Goal: Task Accomplishment & Management: Manage account settings

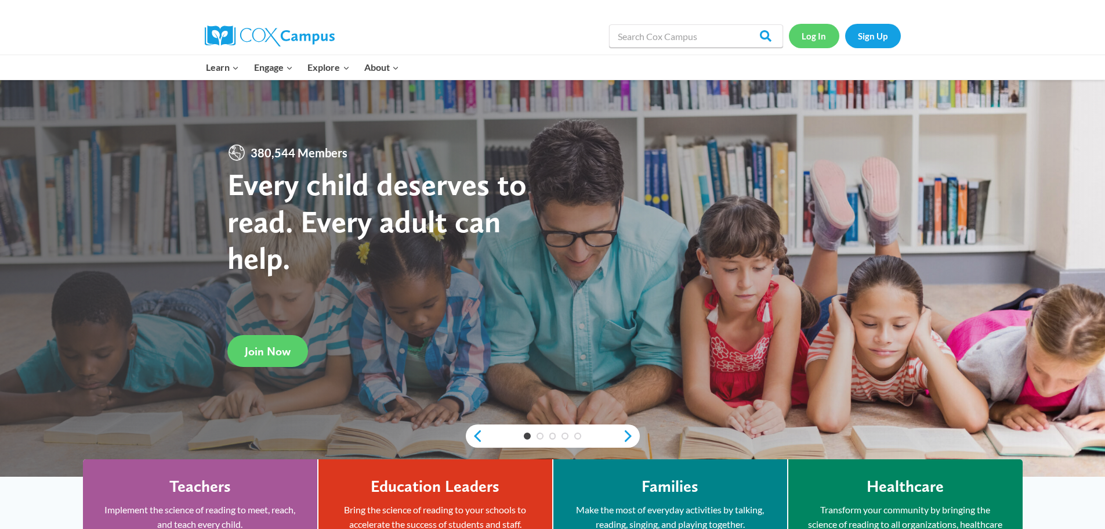
click at [817, 30] on link "Log In" at bounding box center [814, 36] width 50 height 24
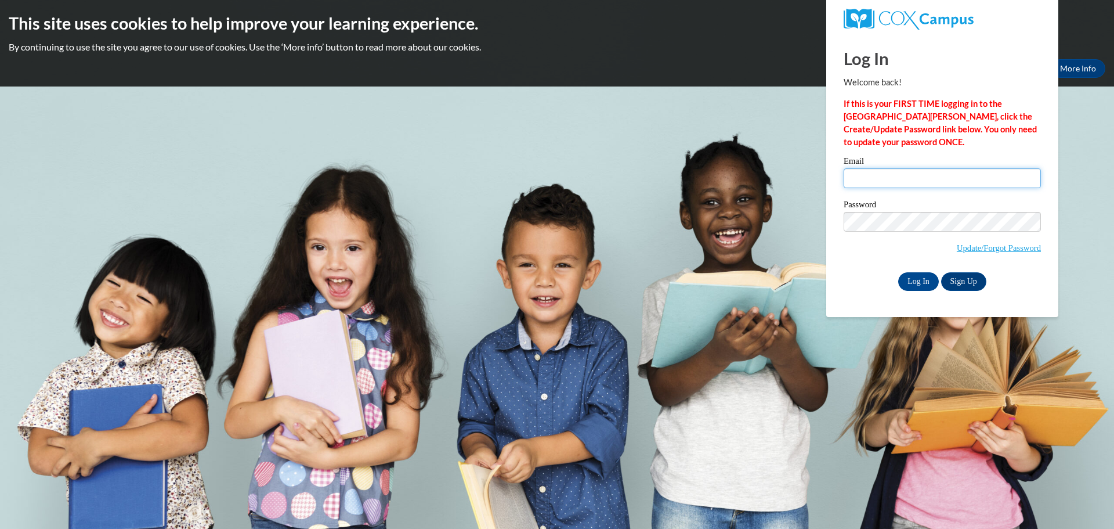
click at [882, 173] on input "Email" at bounding box center [942, 178] width 197 height 20
type input "cheryl.jowers@gocats.org"
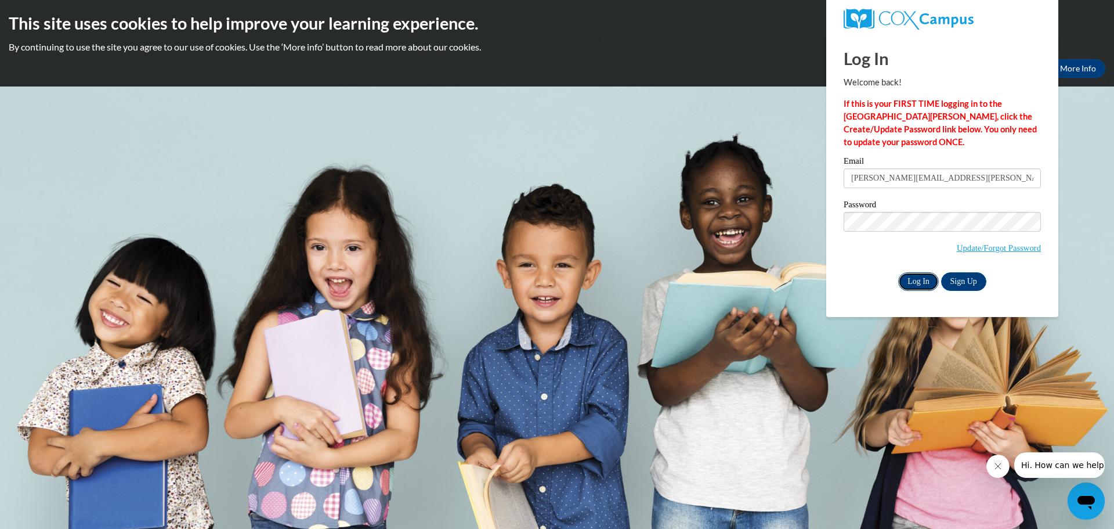
click at [914, 279] on input "Log In" at bounding box center [918, 281] width 41 height 19
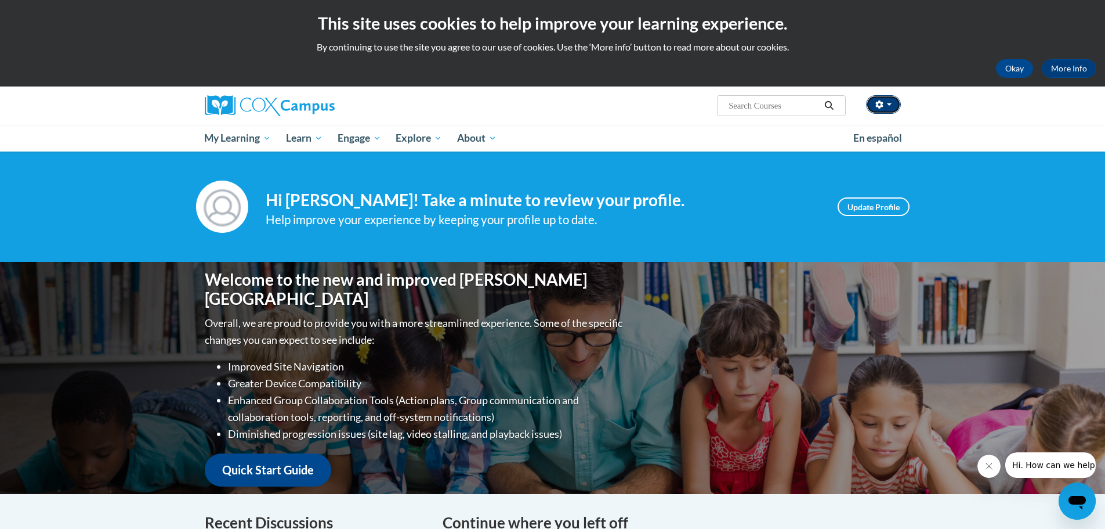
click at [883, 103] on icon "button" at bounding box center [880, 104] width 8 height 8
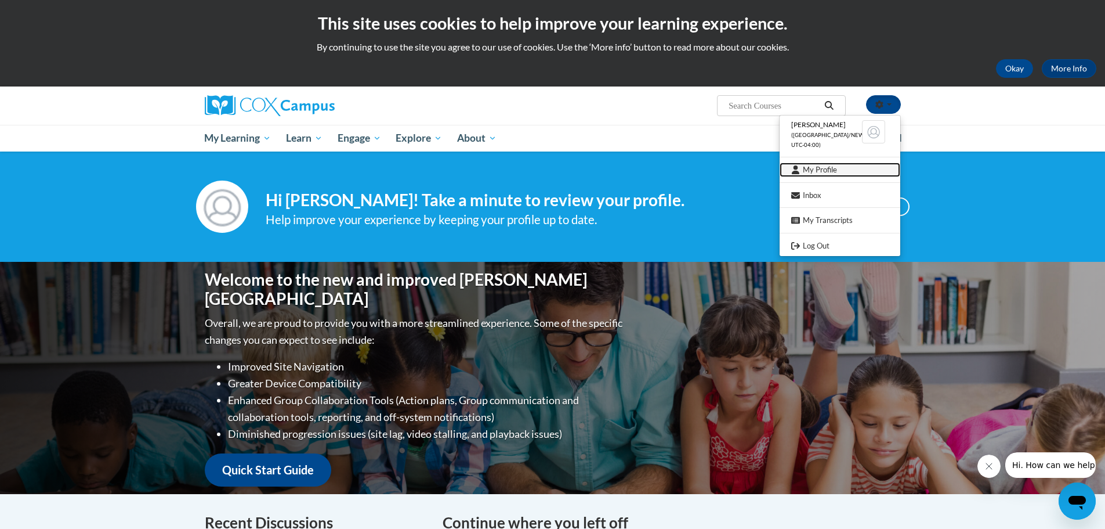
click at [837, 172] on link "My Profile" at bounding box center [840, 169] width 121 height 15
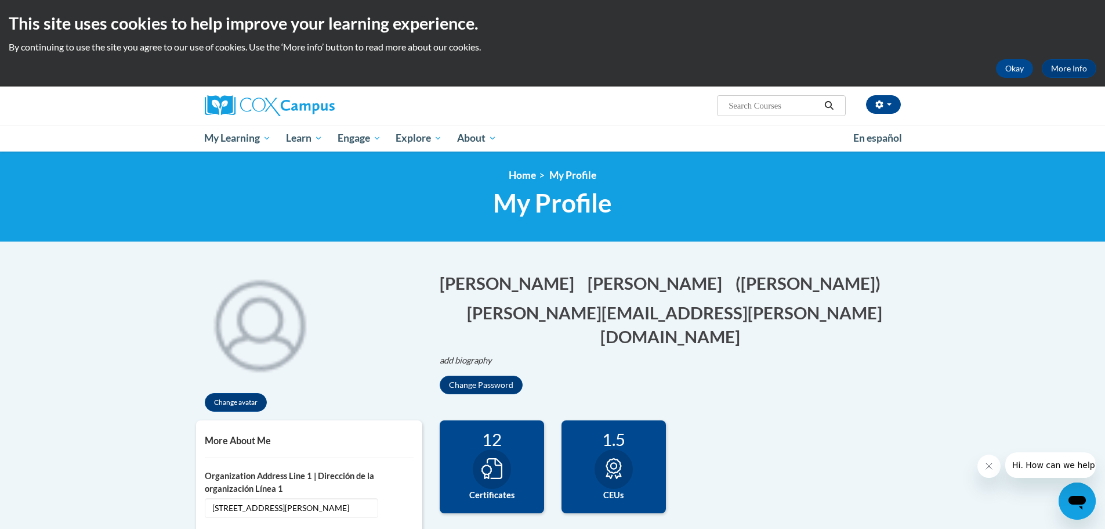
scroll to position [58, 0]
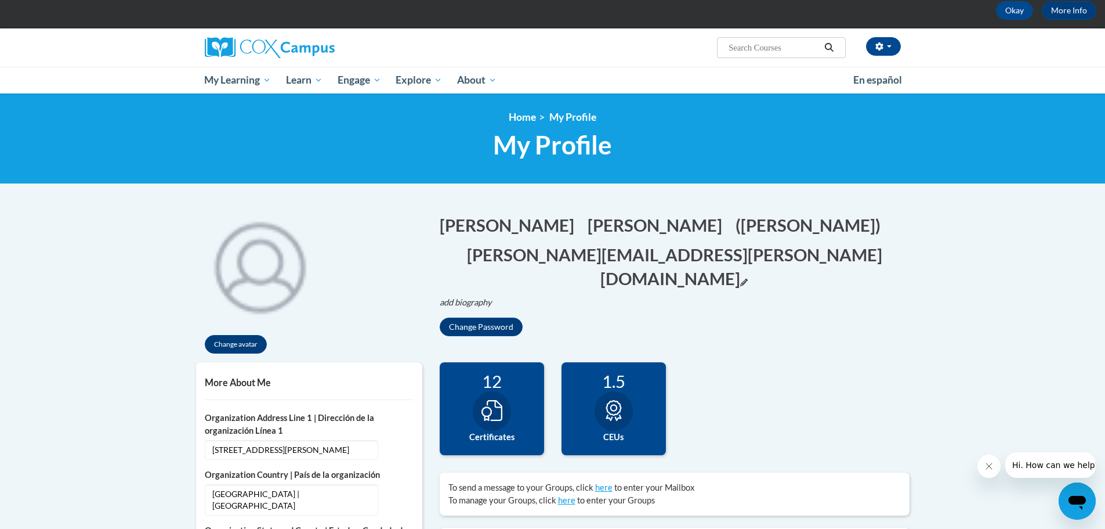
click at [530, 245] on button "cheryl.jowers@gocats.org Edit" at bounding box center [675, 267] width 470 height 48
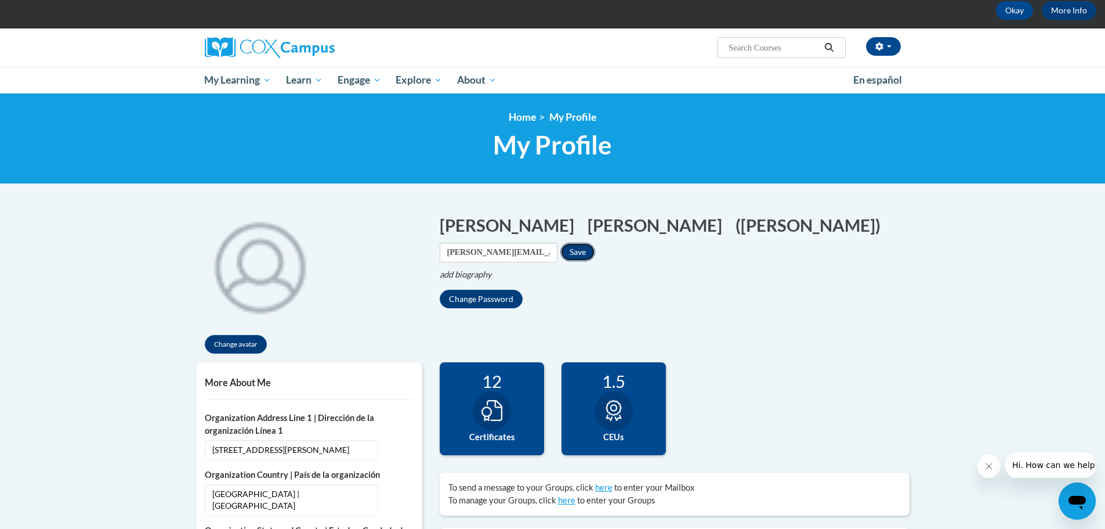
click at [595, 243] on button "Save" at bounding box center [578, 252] width 35 height 19
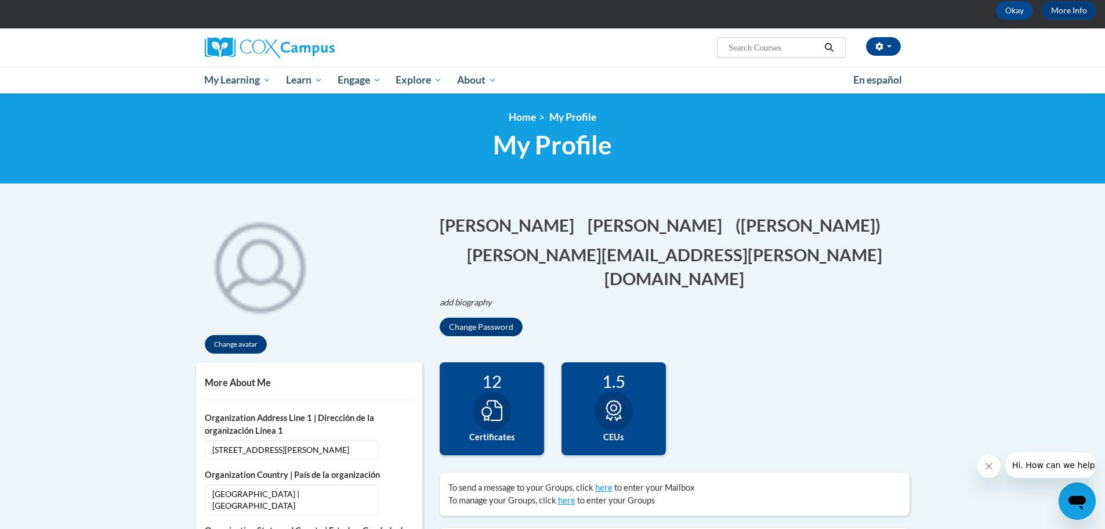
click at [226, 384] on h5 "More About Me" at bounding box center [309, 382] width 209 height 11
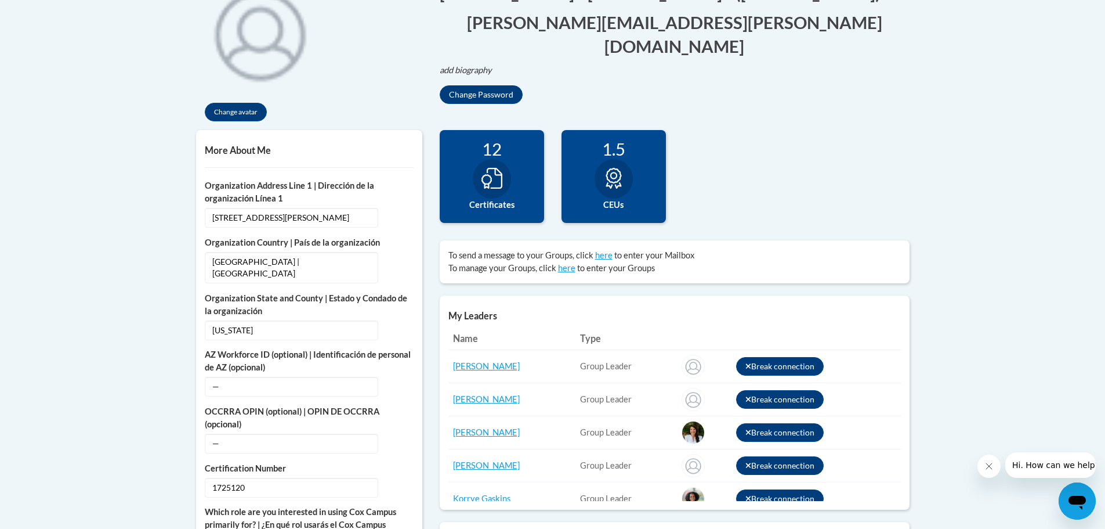
scroll to position [232, 0]
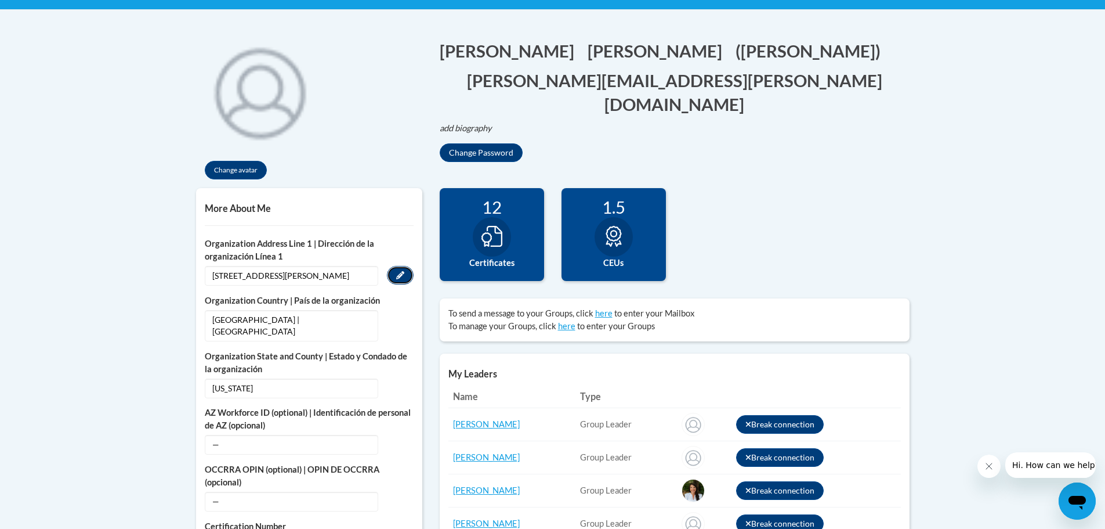
click at [404, 277] on icon "Custom profile fields" at bounding box center [400, 275] width 8 height 8
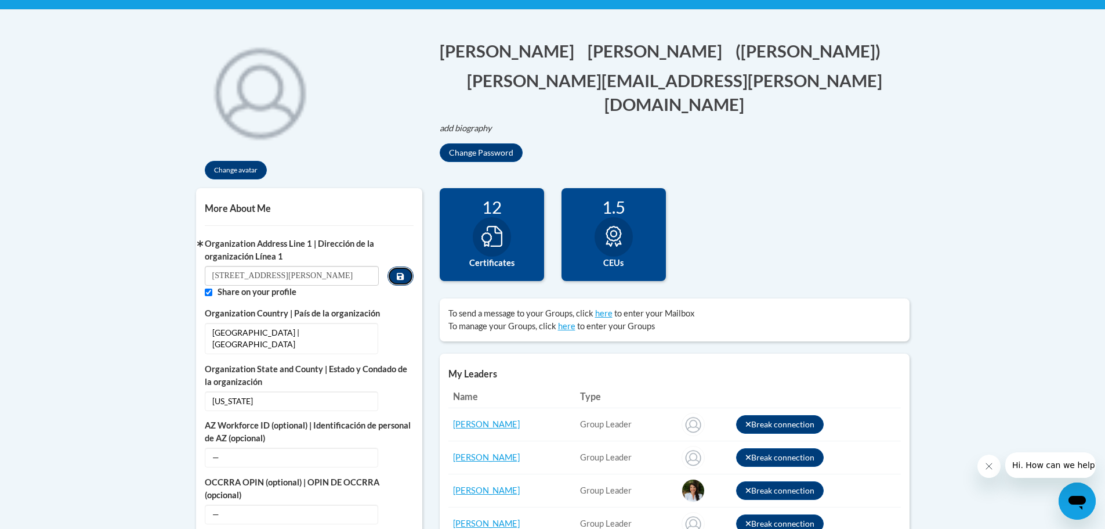
click at [400, 280] on icon "Custom profile fields" at bounding box center [400, 276] width 7 height 8
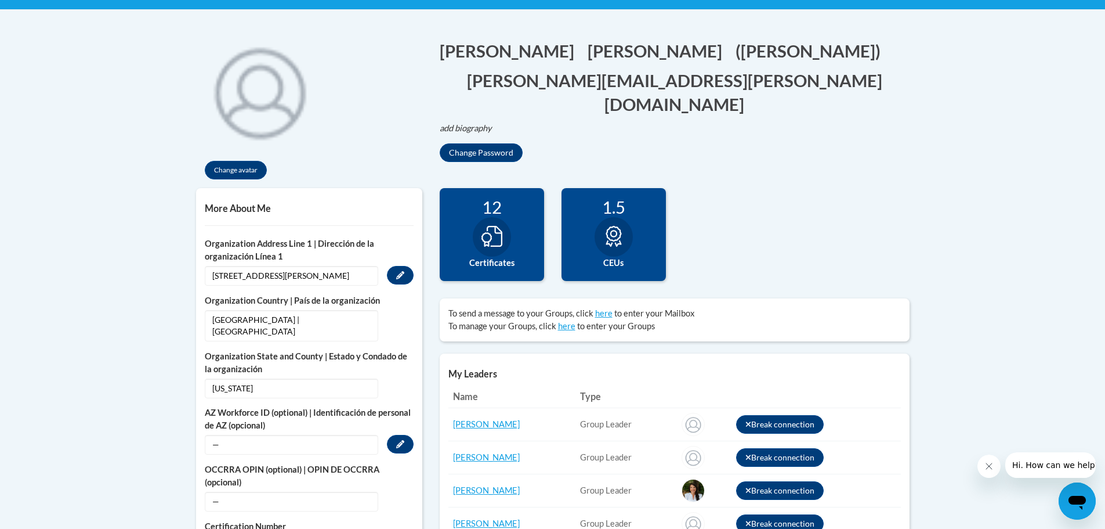
scroll to position [290, 0]
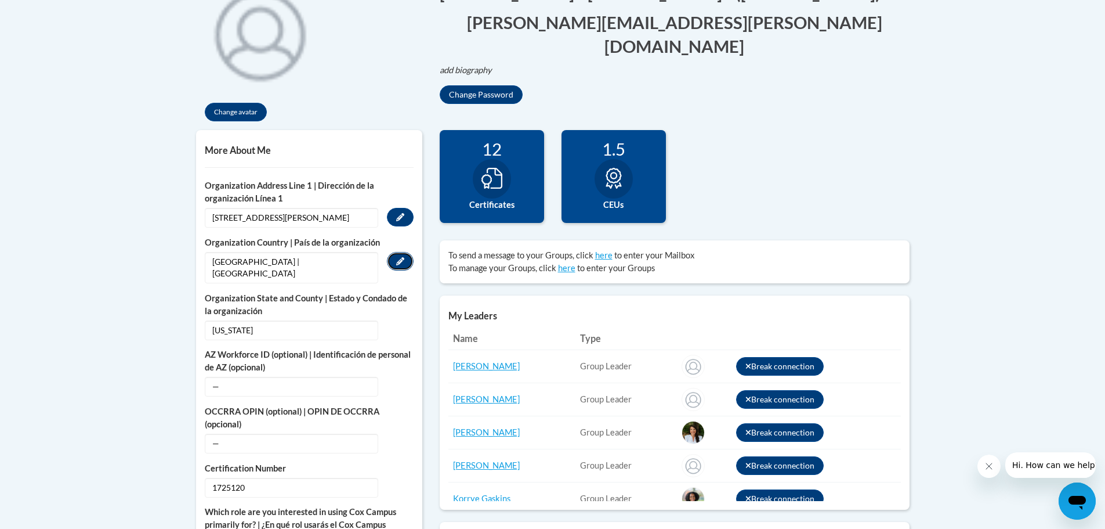
click at [403, 259] on icon "Custom profile fields" at bounding box center [400, 261] width 8 height 8
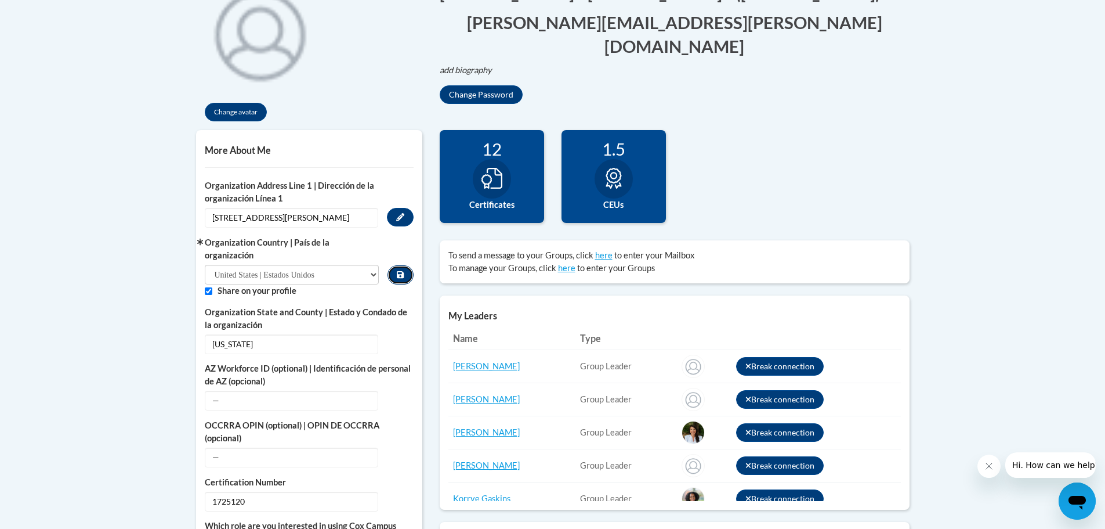
click at [403, 269] on button "Custom profile fields" at bounding box center [401, 274] width 26 height 19
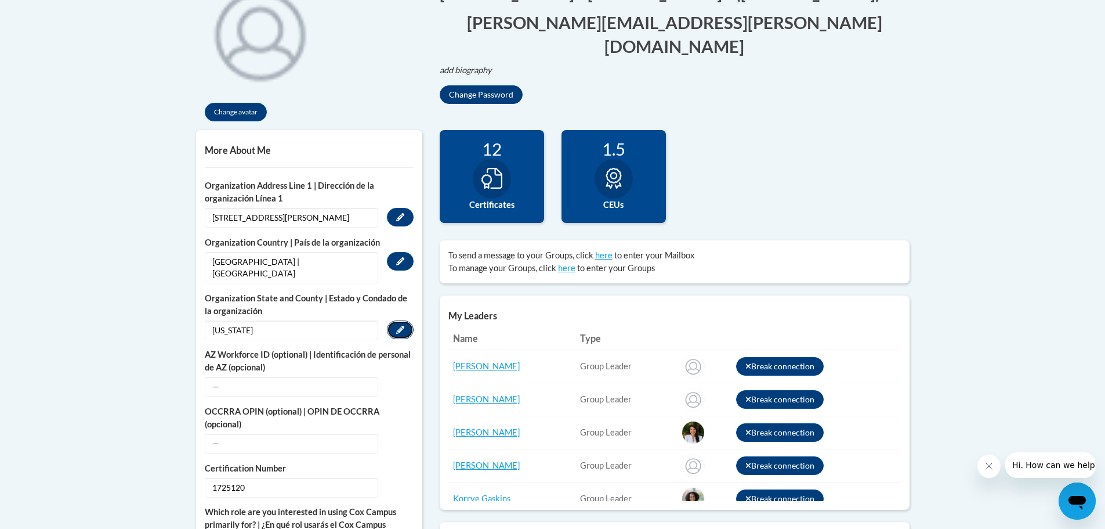
click at [403, 320] on button "Edit" at bounding box center [400, 329] width 27 height 19
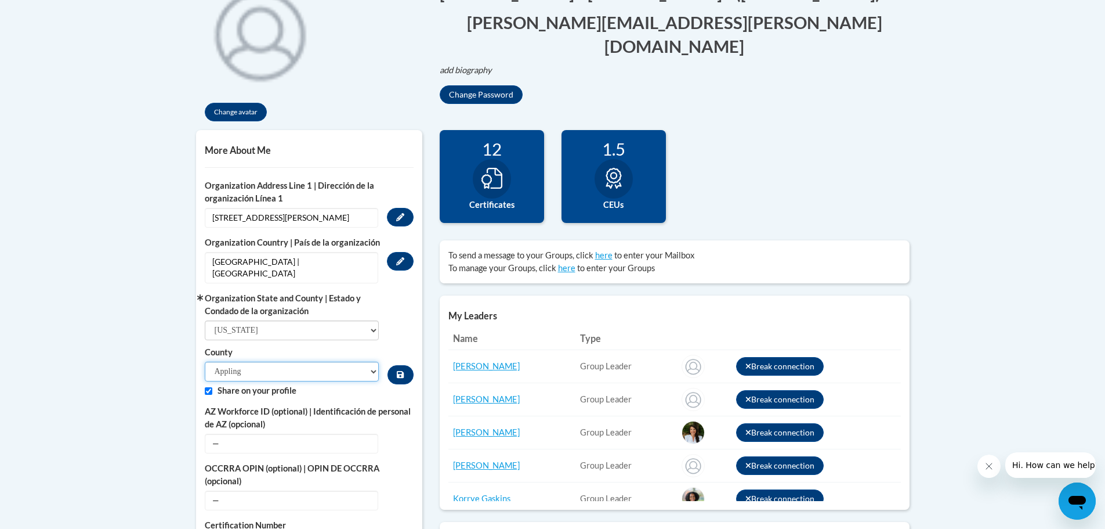
click at [323, 361] on select "Appling Atkinson Bacon Baker Baldwin Banks Barrow Bartow Ben Hill Berrien Bibb …" at bounding box center [292, 371] width 175 height 20
select select "Lowndes"
click at [205, 361] on select "Appling Atkinson Bacon Baker Baldwin Banks Barrow Bartow Ben Hill Berrien Bibb …" at bounding box center [292, 371] width 175 height 20
click at [406, 365] on button "Custom profile fields" at bounding box center [401, 374] width 26 height 19
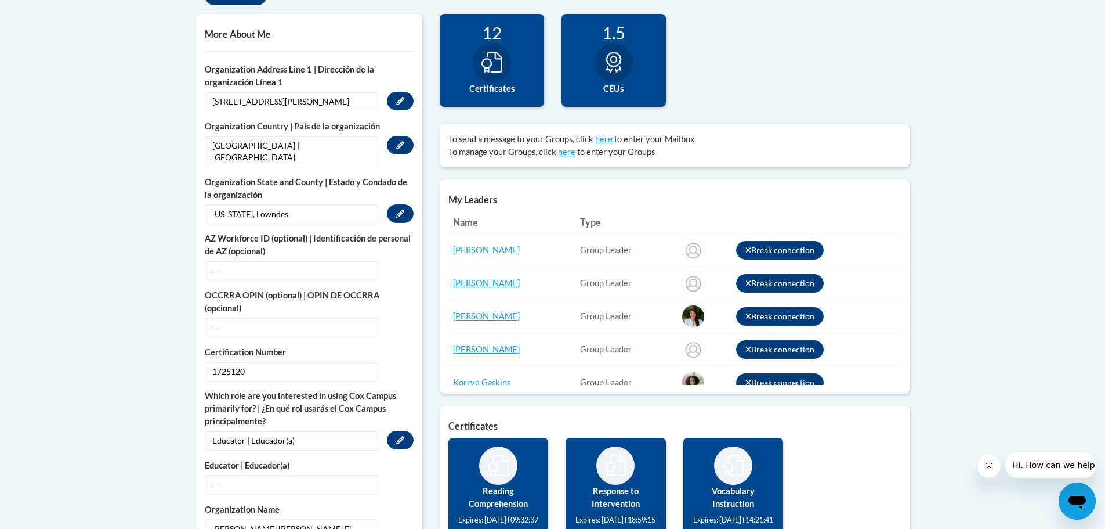
scroll to position [464, 0]
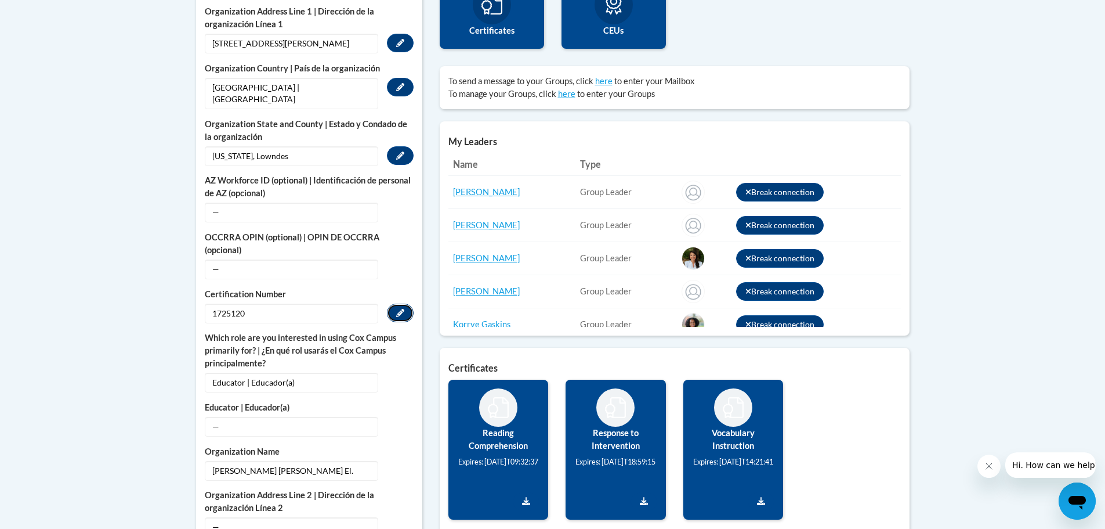
click at [404, 309] on icon "Custom profile fields" at bounding box center [400, 313] width 8 height 8
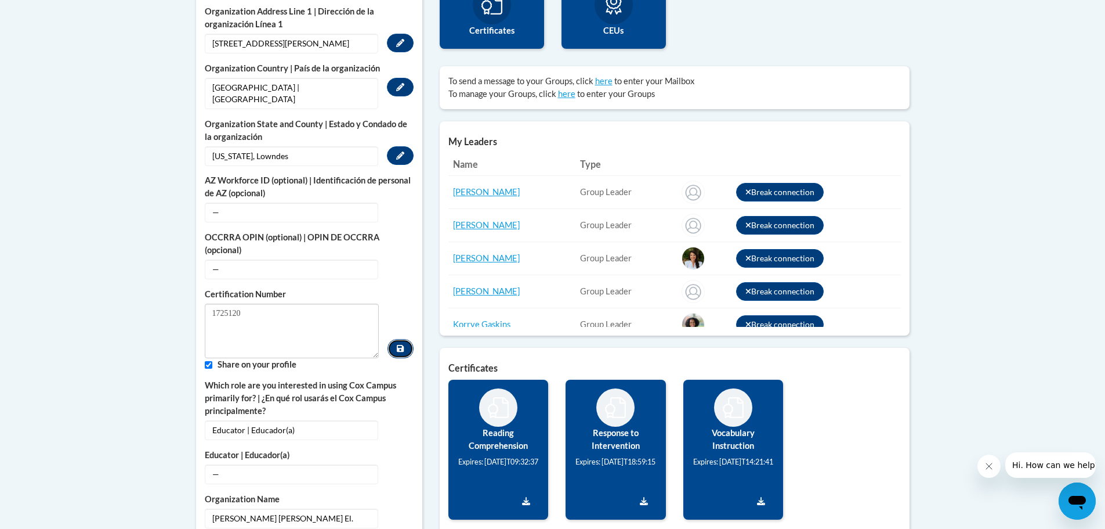
click at [403, 345] on icon "Custom profile fields" at bounding box center [400, 348] width 7 height 7
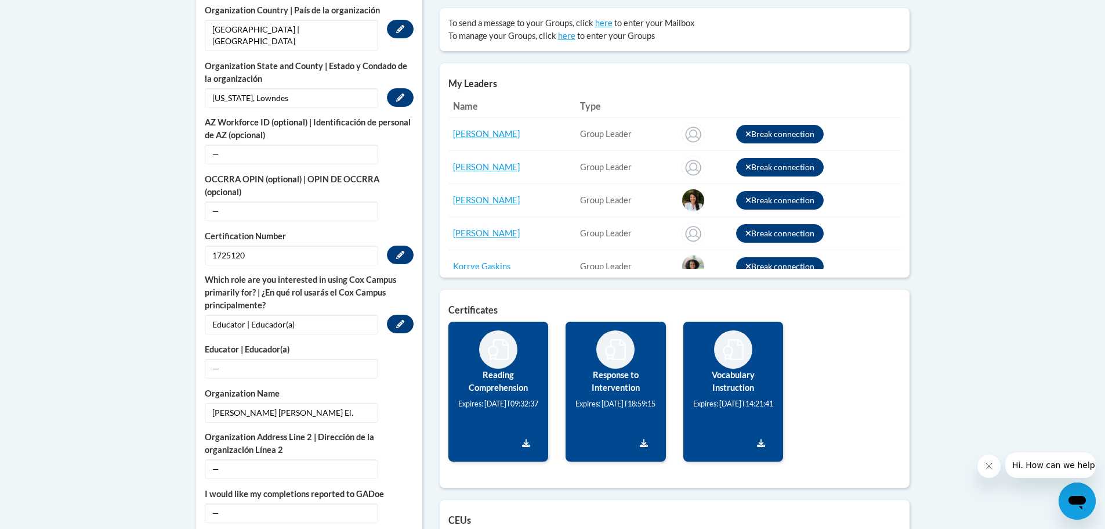
scroll to position [580, 0]
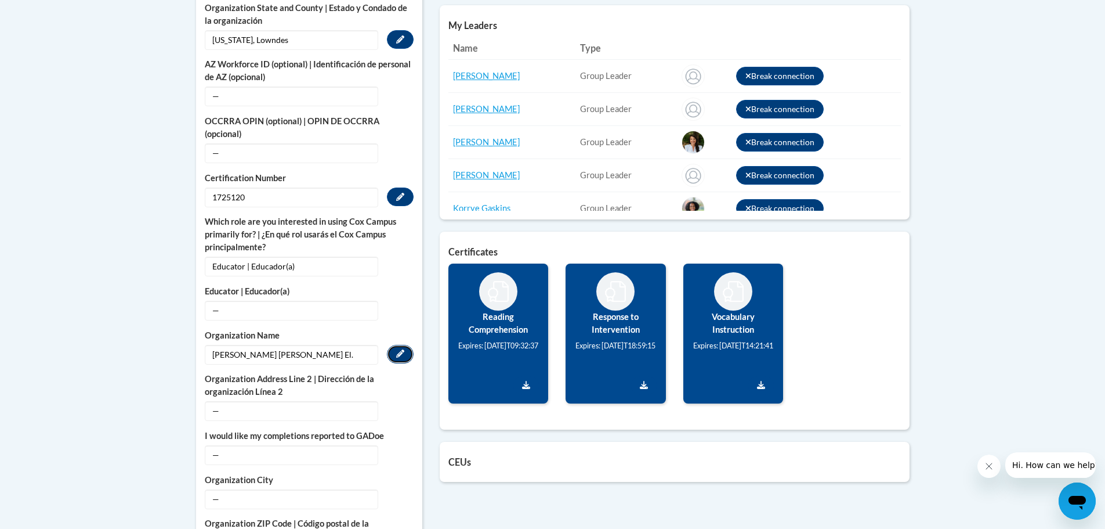
click at [394, 345] on button "Edit" at bounding box center [400, 354] width 27 height 19
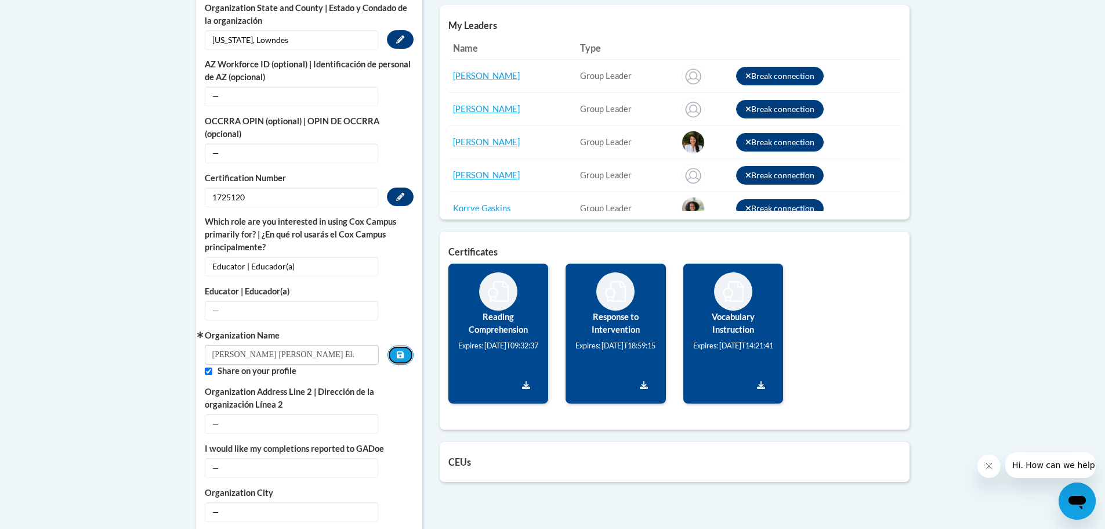
click at [394, 345] on button "Custom profile fields" at bounding box center [401, 354] width 26 height 19
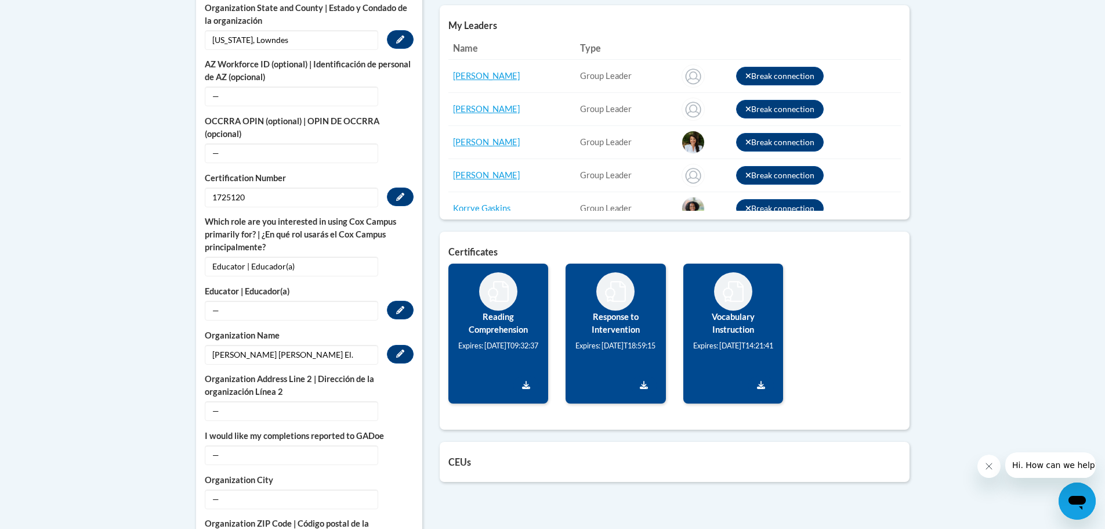
click at [269, 301] on span "—" at bounding box center [291, 311] width 173 height 20
click at [220, 301] on span "—" at bounding box center [291, 311] width 173 height 20
click at [406, 301] on button "Edit" at bounding box center [400, 310] width 27 height 19
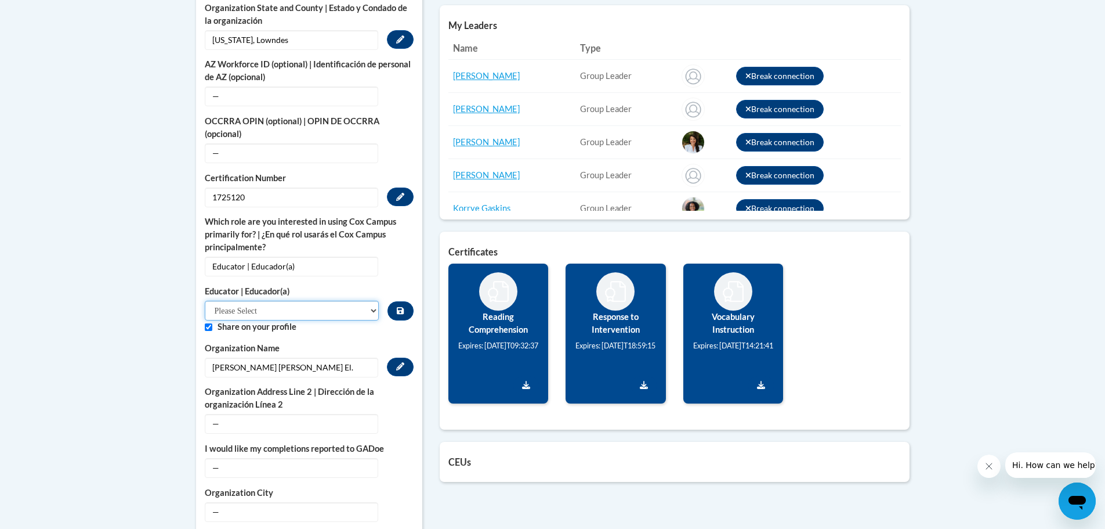
click at [315, 301] on select "Please Select Early Learning/Daycare Teacher/Family Home Care Provider | Maestr…" at bounding box center [292, 311] width 175 height 20
select select "8e40623d-54d0-45cd-9f92-5df65cd3f8cf"
click at [205, 301] on select "Please Select Early Learning/Daycare Teacher/Family Home Care Provider | Maestr…" at bounding box center [292, 311] width 175 height 20
click at [403, 307] on icon "Custom profile fields" at bounding box center [400, 310] width 7 height 7
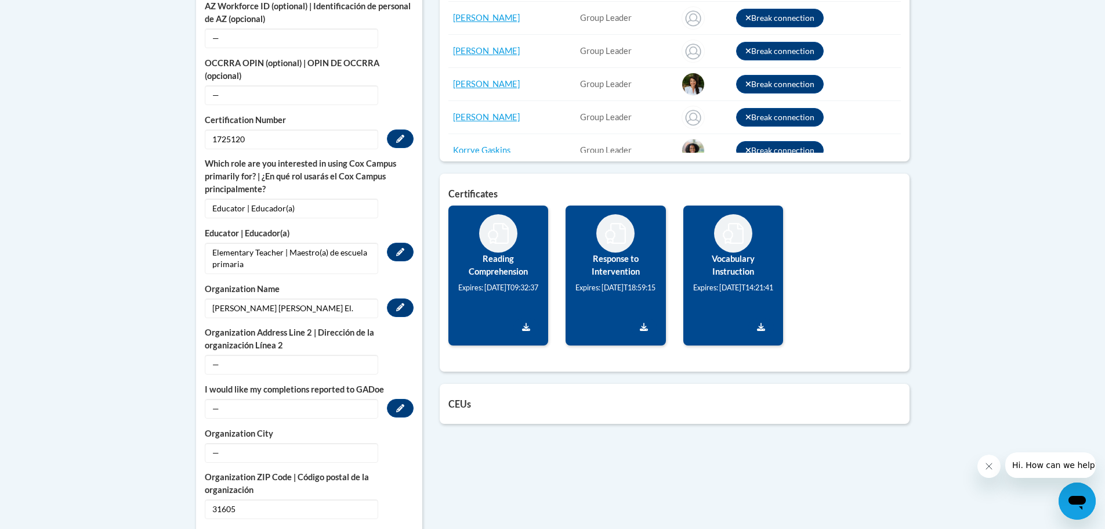
click at [281, 399] on span "—" at bounding box center [291, 409] width 173 height 20
click at [403, 404] on icon "Custom profile fields" at bounding box center [400, 408] width 8 height 8
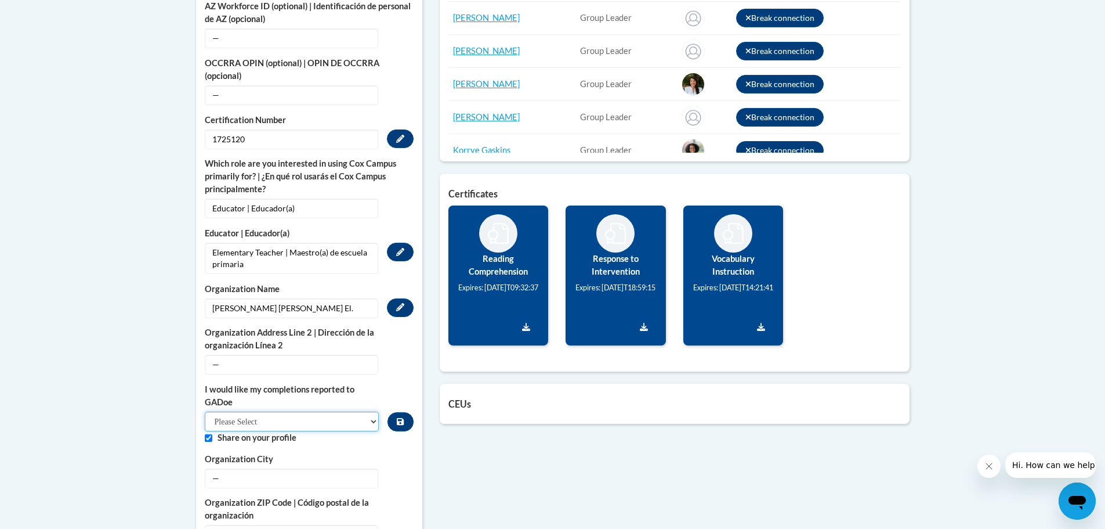
click at [299, 411] on select "Please Select Yes No" at bounding box center [292, 421] width 175 height 20
select select "603ba6f8-c7dd-435b-84cd-d4c8cfb77024"
click at [205, 411] on select "Please Select Yes No" at bounding box center [292, 421] width 175 height 20
click at [400, 417] on icon "Custom profile fields" at bounding box center [400, 421] width 7 height 8
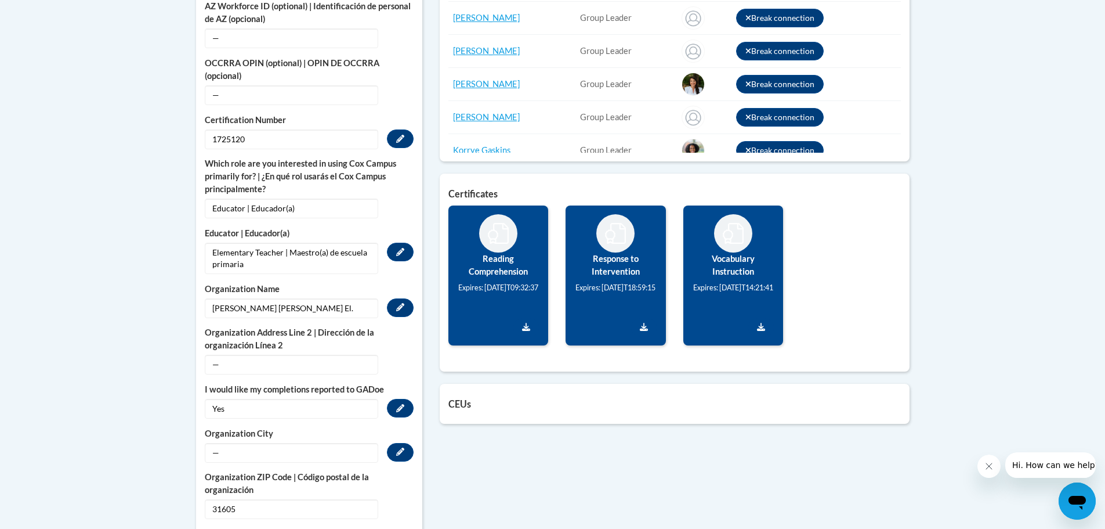
click at [277, 443] on span "—" at bounding box center [291, 453] width 173 height 20
click at [404, 443] on button "Edit" at bounding box center [400, 452] width 27 height 19
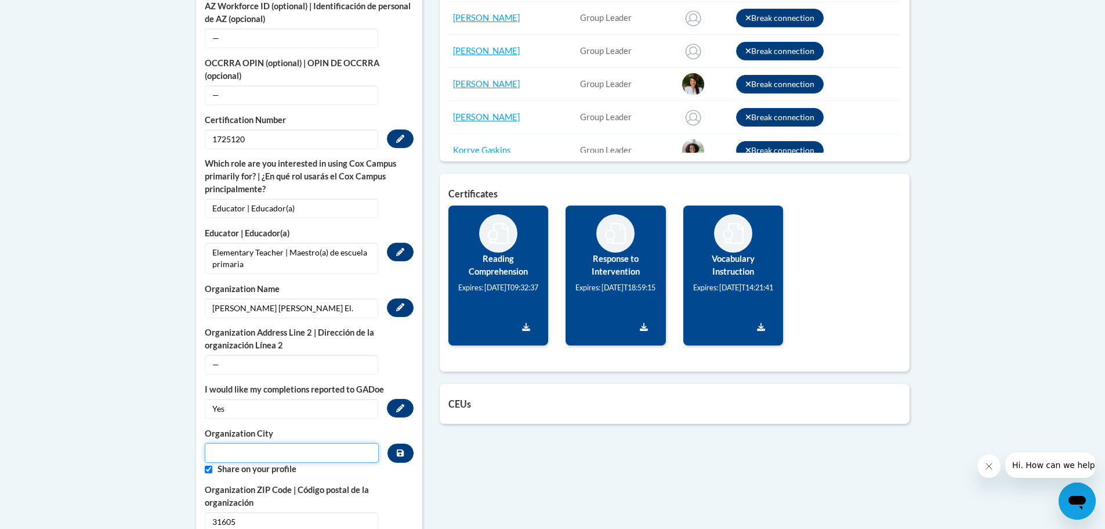
click at [310, 443] on input "Metadata input" at bounding box center [292, 453] width 175 height 20
type input "Valdosta"
click at [400, 449] on icon "Custom profile fields" at bounding box center [400, 453] width 7 height 8
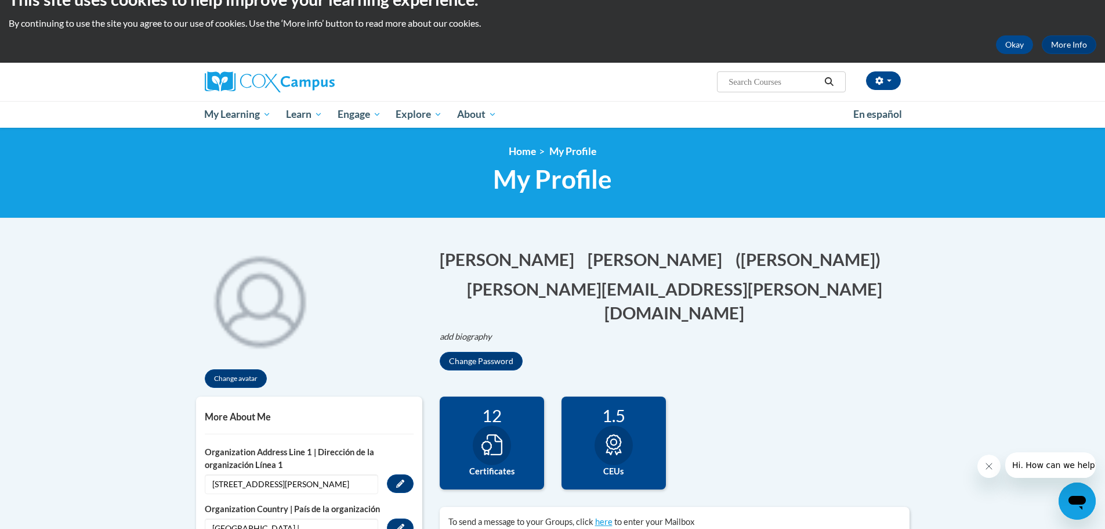
scroll to position [0, 0]
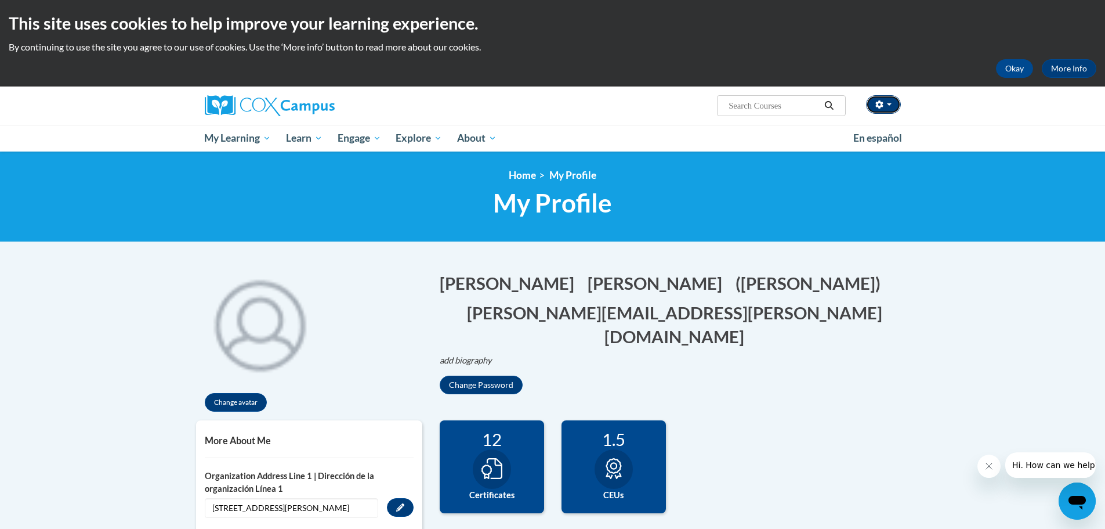
click at [881, 100] on button "button" at bounding box center [883, 104] width 35 height 19
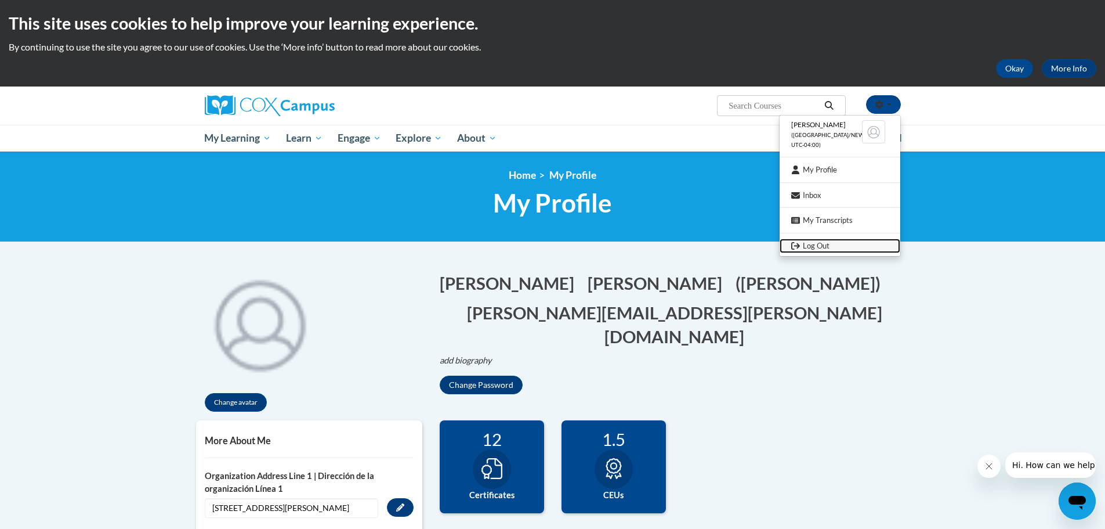
click at [819, 243] on link "Log Out" at bounding box center [840, 245] width 121 height 15
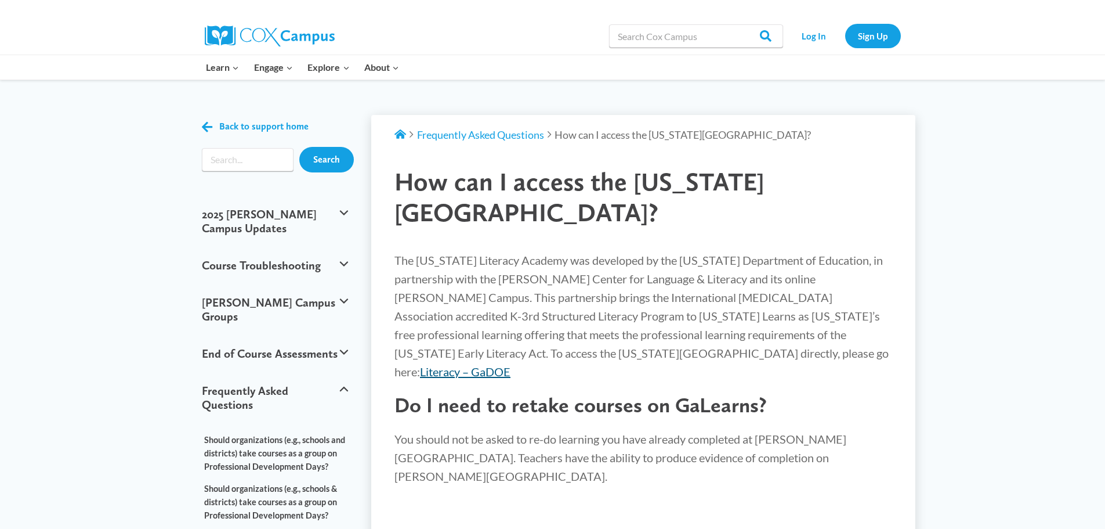
click at [511, 364] on link "Literacy – GaDOE" at bounding box center [465, 371] width 91 height 14
